Goal: Task Accomplishment & Management: Complete application form

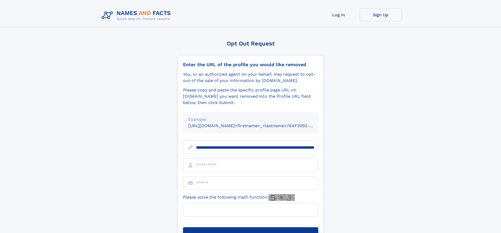
scroll to position [0, 63]
type input "**********"
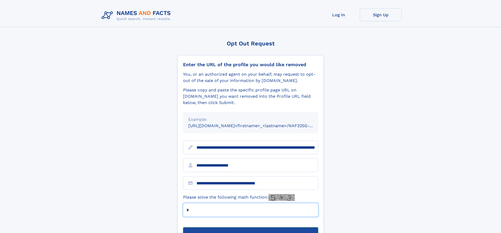
type input "*"
click at [251, 228] on button "Submit Opt Out Request" at bounding box center [250, 236] width 135 height 17
